Goal: Task Accomplishment & Management: Use online tool/utility

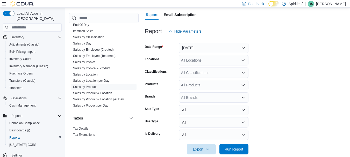
scroll to position [389, 0]
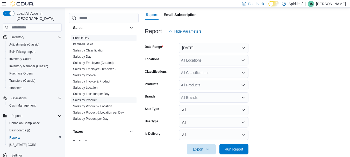
click at [84, 36] on link "End Of Day" at bounding box center [81, 38] width 16 height 4
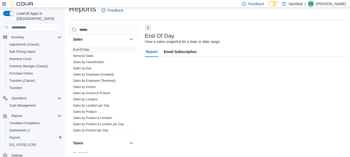
scroll to position [8, 0]
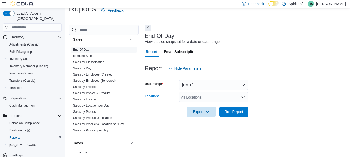
click at [211, 95] on div "All Locations" at bounding box center [213, 97] width 69 height 10
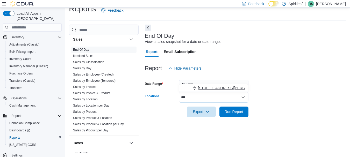
type input "***"
click at [209, 87] on span "[STREET_ADDRESS][PERSON_NAME]" at bounding box center [231, 87] width 66 height 5
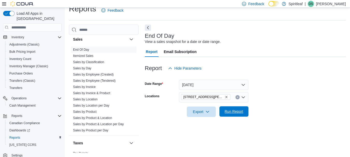
click at [233, 115] on span "Run Report" at bounding box center [233, 111] width 23 height 10
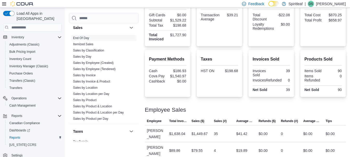
scroll to position [137, 0]
